Goal: Information Seeking & Learning: Check status

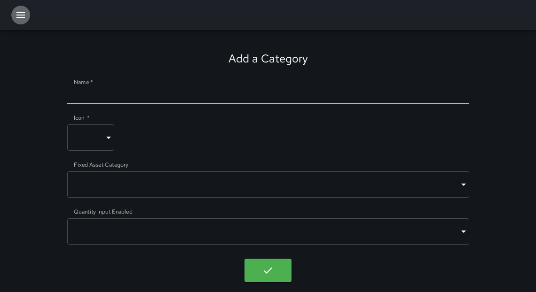
click at [25, 14] on icon "button" at bounding box center [20, 14] width 11 height 11
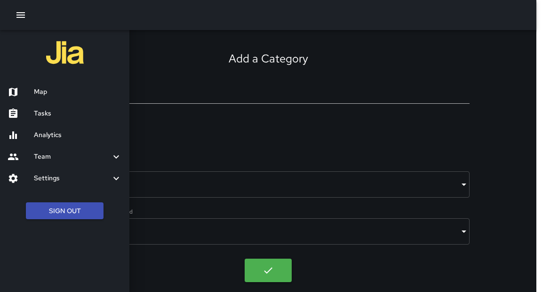
click at [47, 137] on h6 "Analytics" at bounding box center [78, 135] width 88 height 10
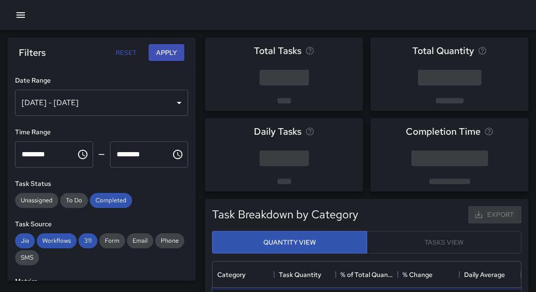
scroll to position [275, 303]
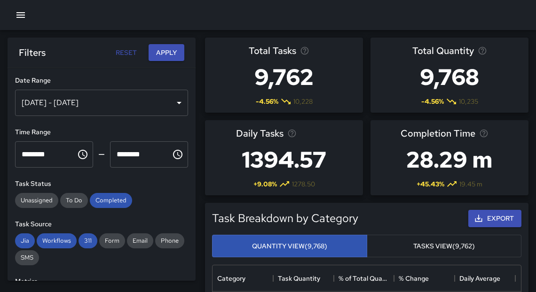
click at [20, 19] on icon "button" at bounding box center [20, 14] width 11 height 11
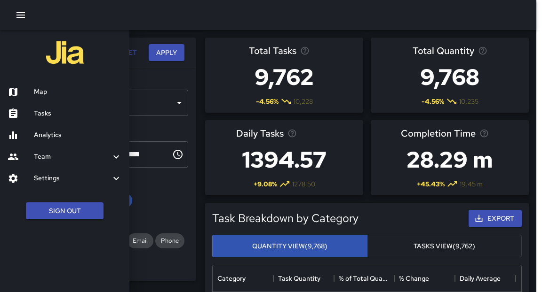
click at [49, 116] on h6 "Tasks" at bounding box center [78, 114] width 88 height 10
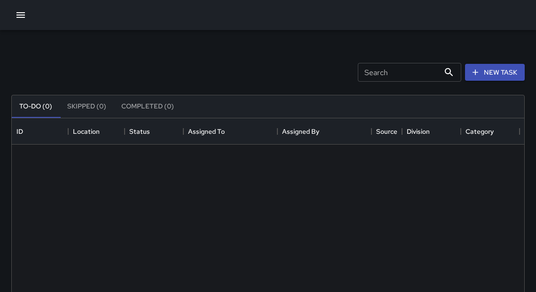
scroll to position [393, 507]
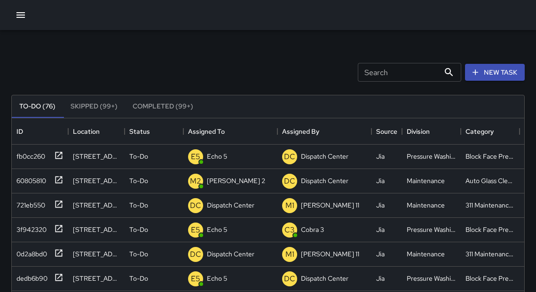
click at [175, 105] on button "Completed (99+)" at bounding box center [163, 106] width 76 height 23
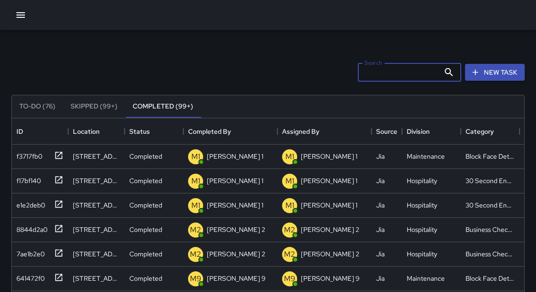
click at [427, 74] on input "Search" at bounding box center [399, 72] width 82 height 19
type input "******"
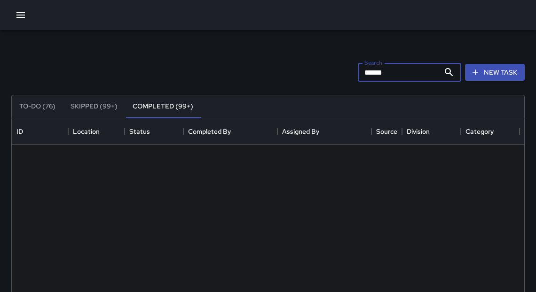
click at [44, 112] on button "To-Do (76)" at bounding box center [37, 106] width 51 height 23
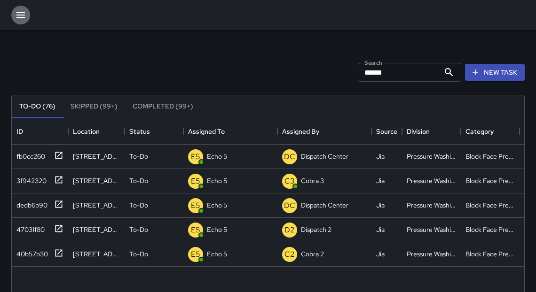
click at [21, 17] on icon "button" at bounding box center [20, 15] width 8 height 6
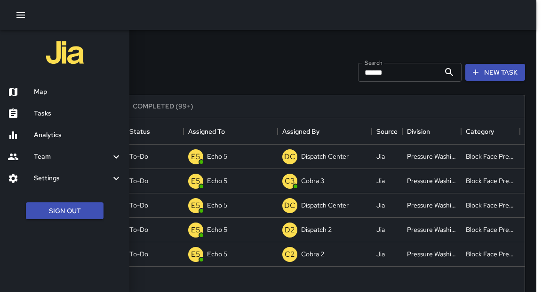
click at [58, 138] on h6 "Analytics" at bounding box center [78, 135] width 88 height 10
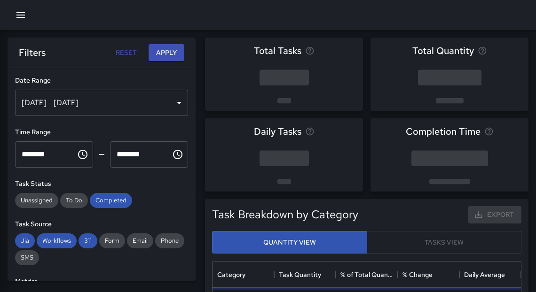
scroll to position [6, 6]
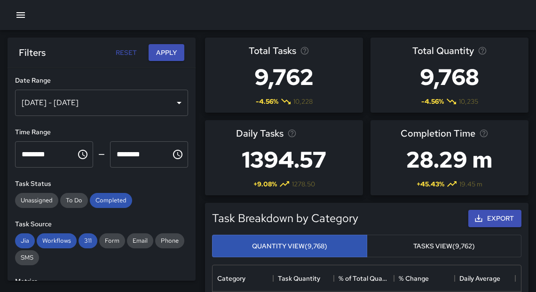
click at [144, 101] on div "[DATE] - [DATE]" at bounding box center [101, 103] width 173 height 26
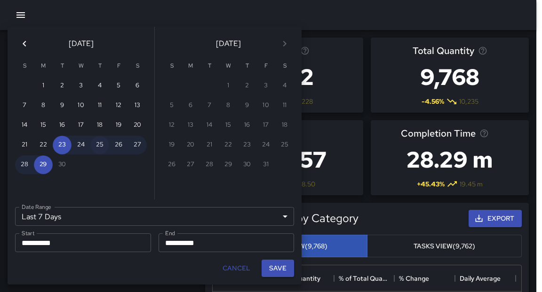
click at [100, 148] on button "25" at bounding box center [99, 145] width 19 height 19
type input "******"
type input "**********"
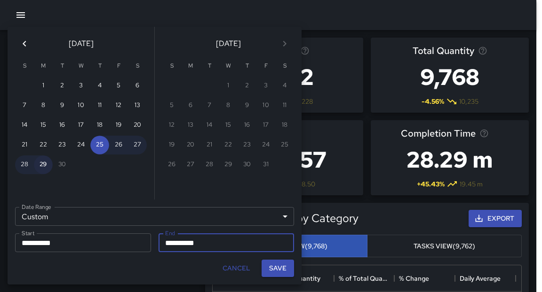
click at [44, 166] on button "29" at bounding box center [43, 165] width 19 height 19
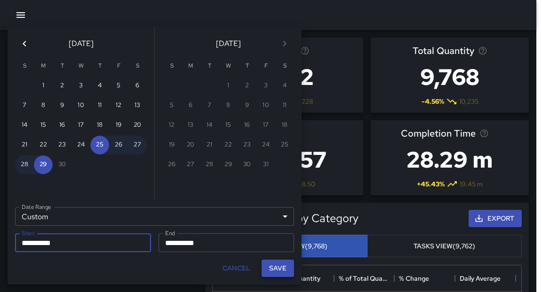
click at [280, 267] on button "Save" at bounding box center [277, 268] width 32 height 17
type input "**********"
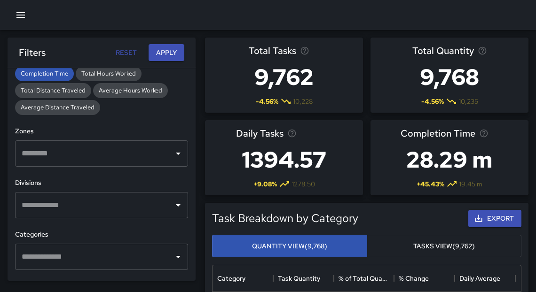
scroll to position [240, 0]
